Goal: Transaction & Acquisition: Subscribe to service/newsletter

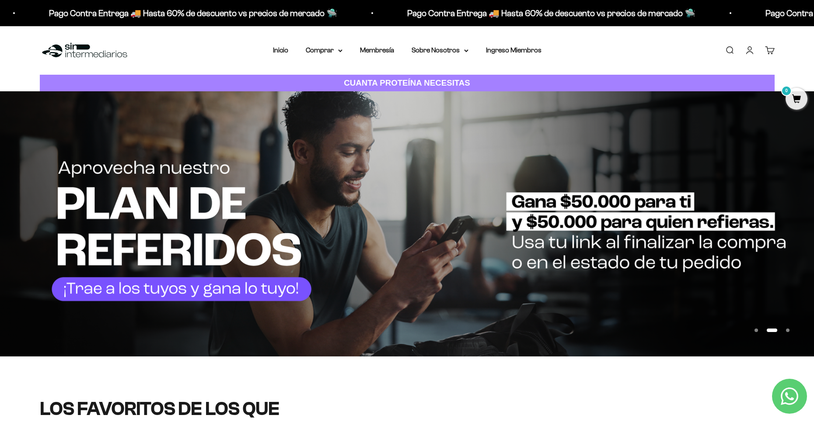
click at [754, 329] on button "Ir al artículo 1" at bounding box center [755, 330] width 3 height 3
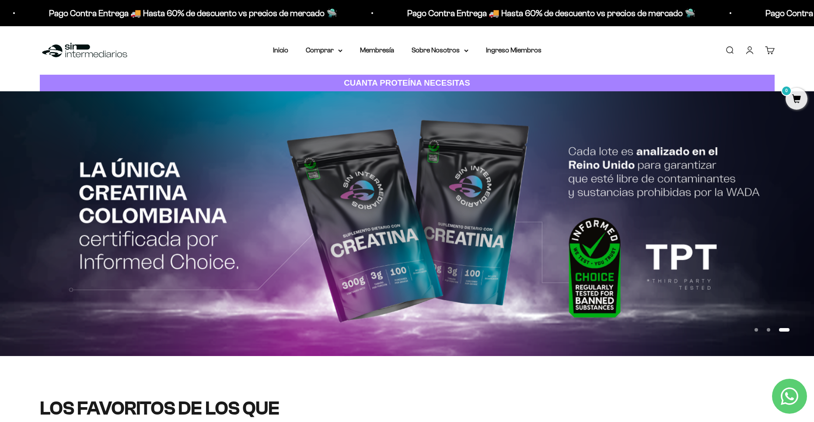
click at [754, 328] on button "Ir al artículo 1" at bounding box center [755, 329] width 3 height 3
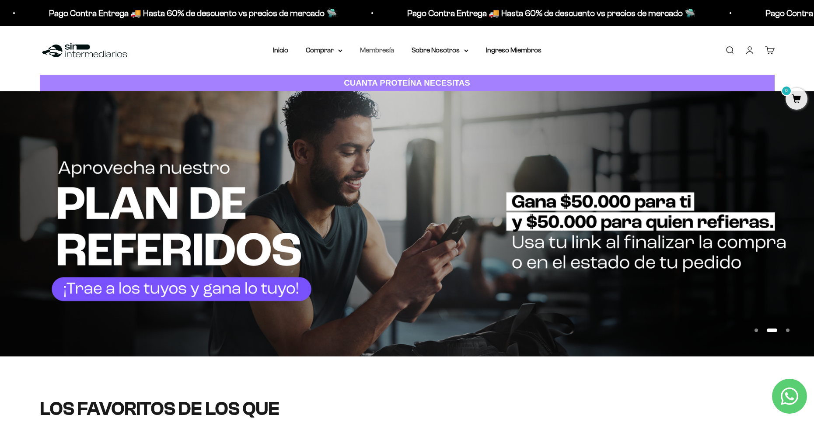
click at [381, 48] on link "Membresía" at bounding box center [377, 49] width 34 height 7
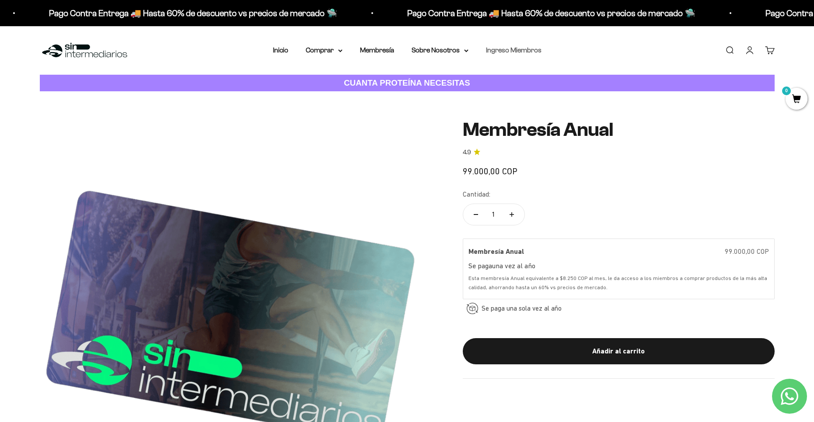
click at [504, 49] on link "Ingreso Miembros" at bounding box center [514, 49] width 56 height 7
